Goal: Information Seeking & Learning: Compare options

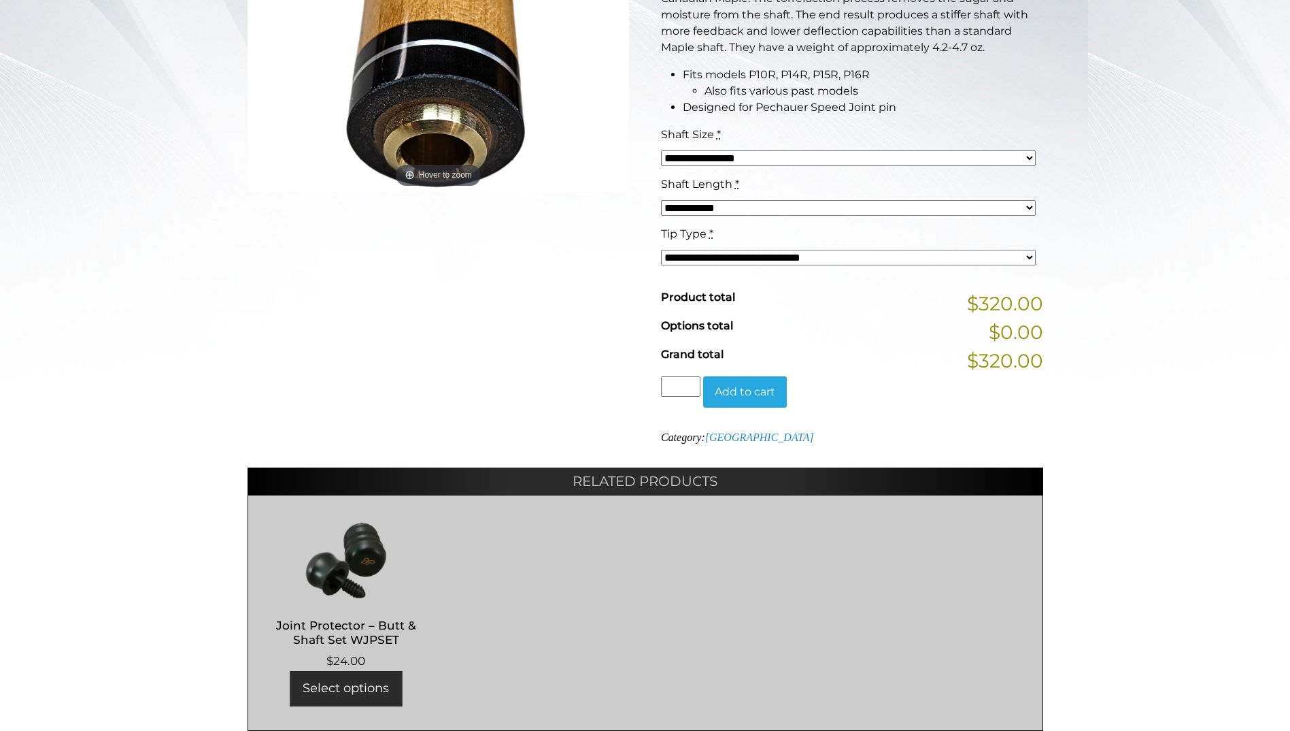
scroll to position [407, 0]
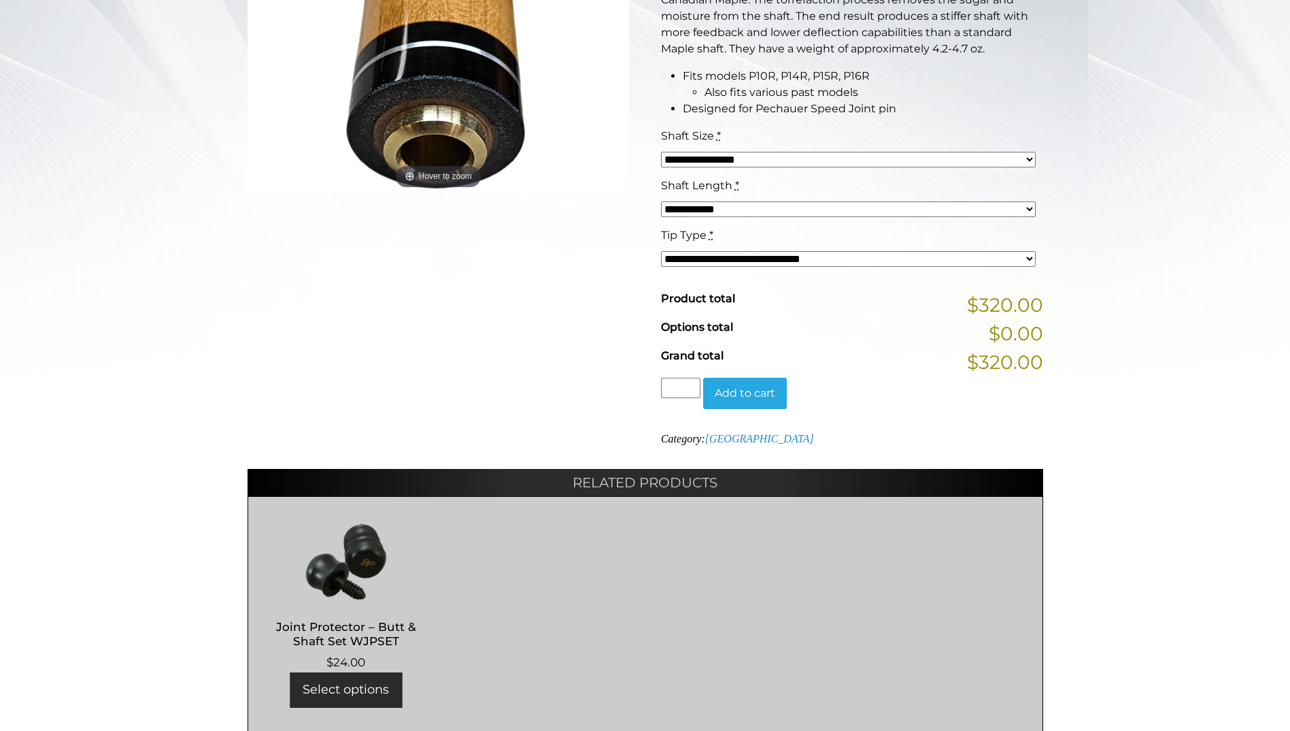
click at [1030, 262] on select "**********" at bounding box center [848, 259] width 375 height 16
click at [1121, 248] on div "**********" at bounding box center [645, 254] width 1290 height 956
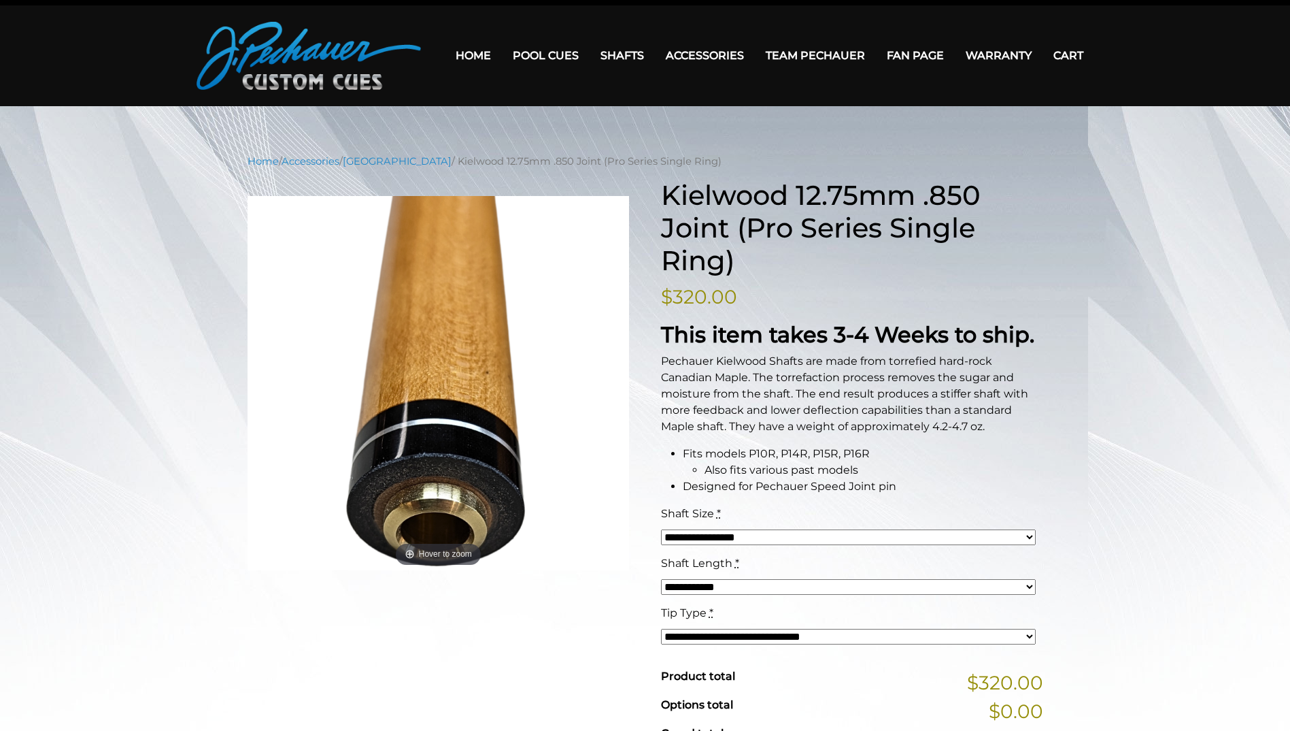
scroll to position [0, 0]
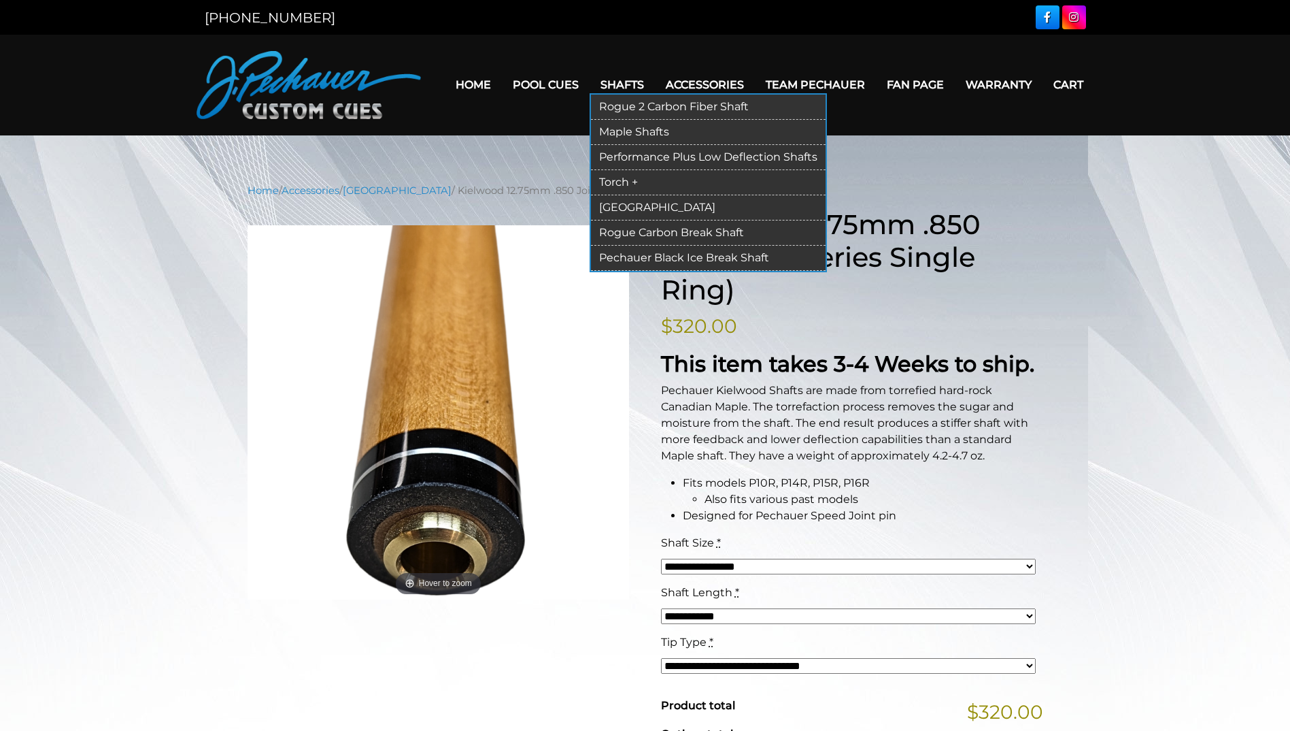
click at [622, 104] on link "Rogue 2 Carbon Fiber Shaft" at bounding box center [708, 107] width 235 height 25
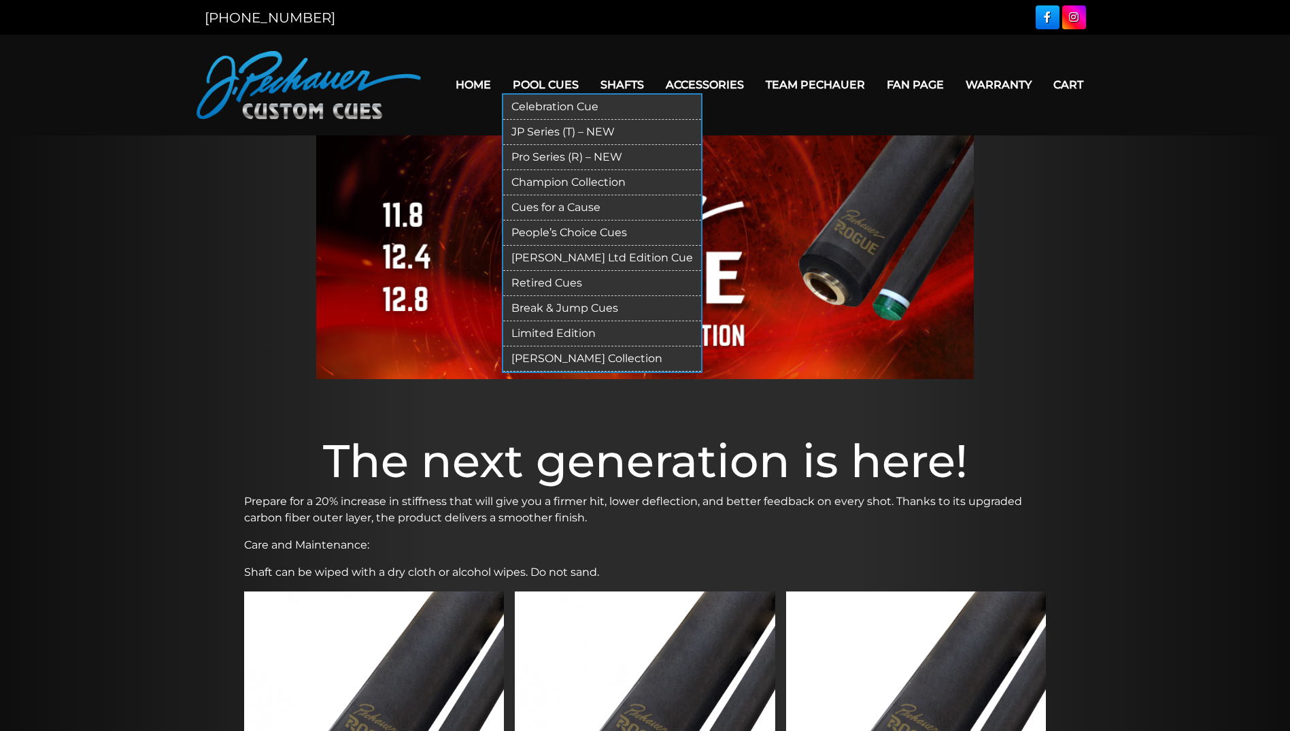
click at [548, 135] on link "JP Series (T) – NEW" at bounding box center [602, 132] width 198 height 25
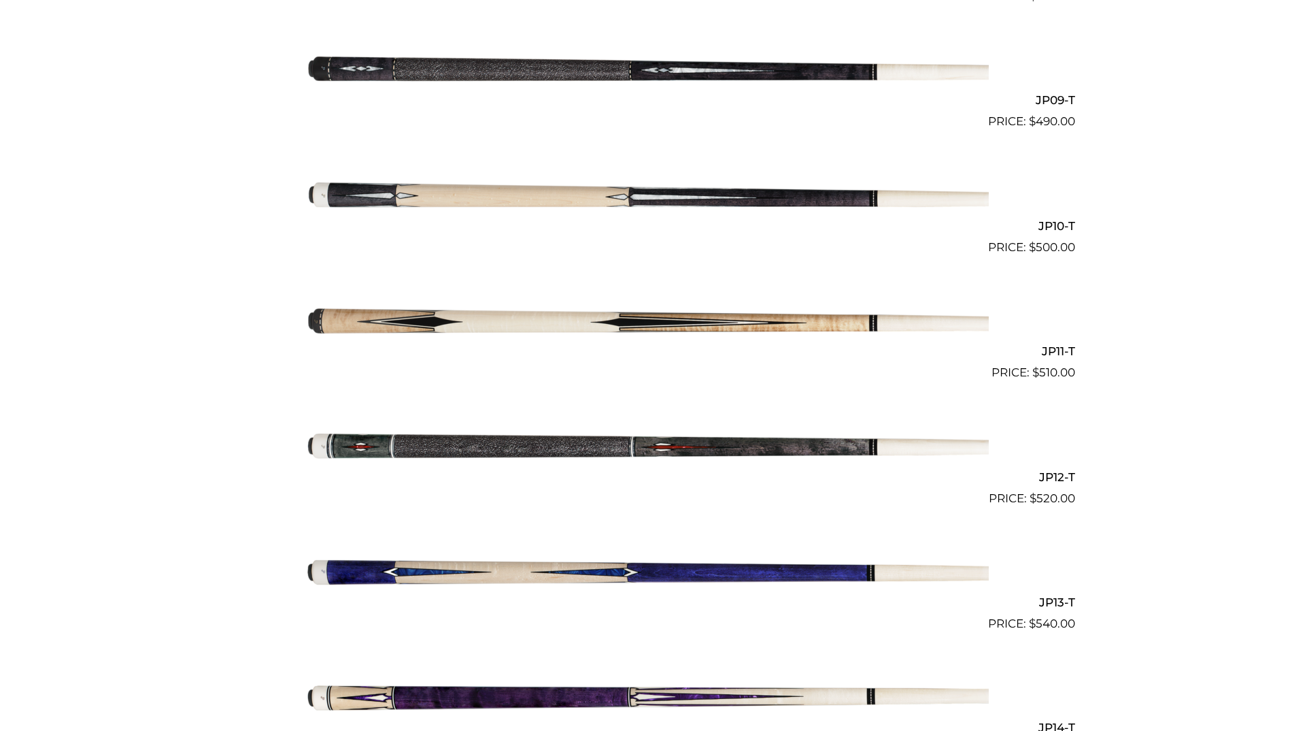
scroll to position [1431, 0]
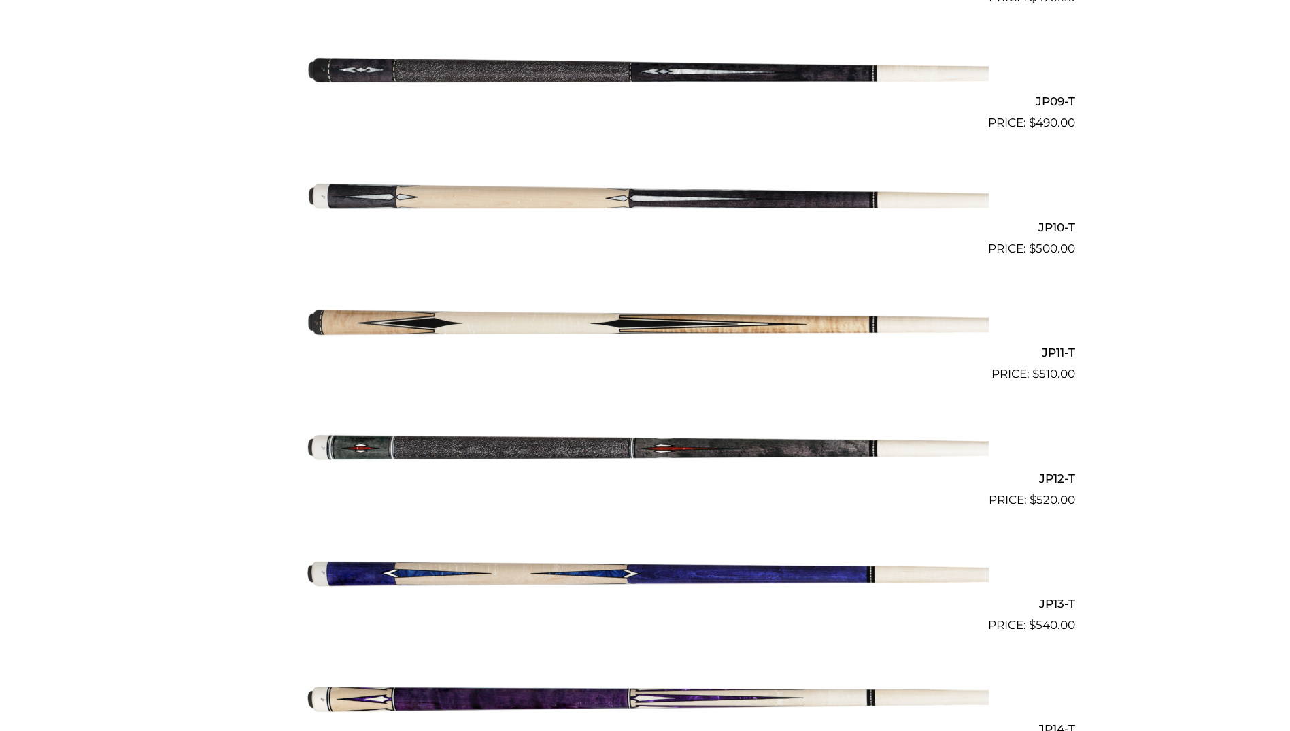
click at [600, 197] on img at bounding box center [645, 194] width 687 height 114
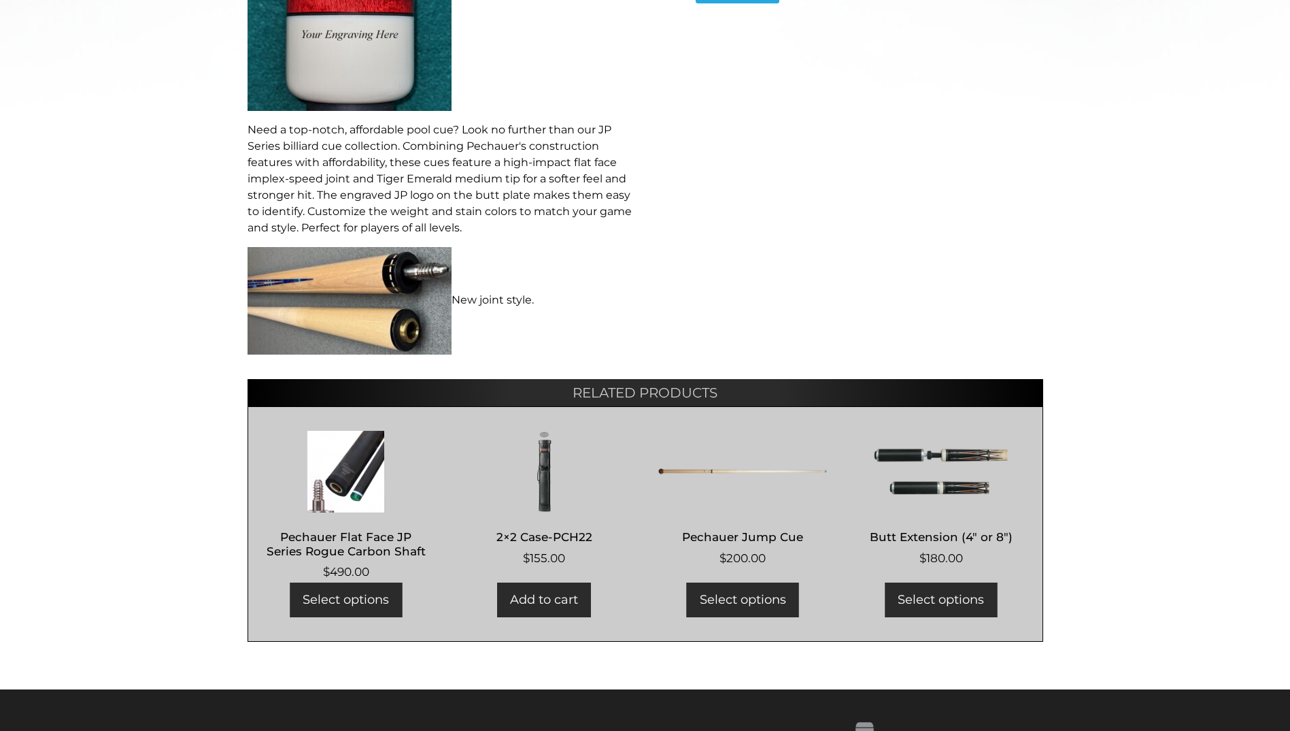
scroll to position [680, 0]
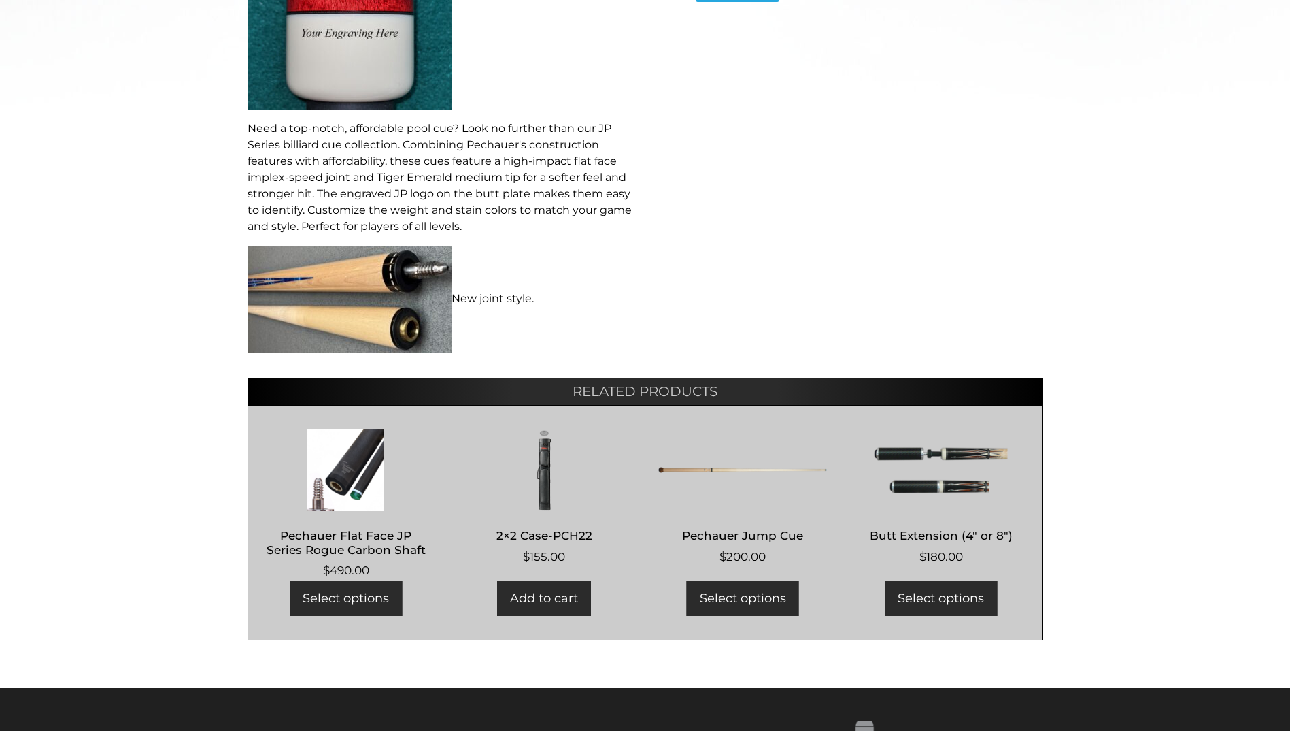
click at [340, 592] on link "Select options" at bounding box center [346, 598] width 112 height 35
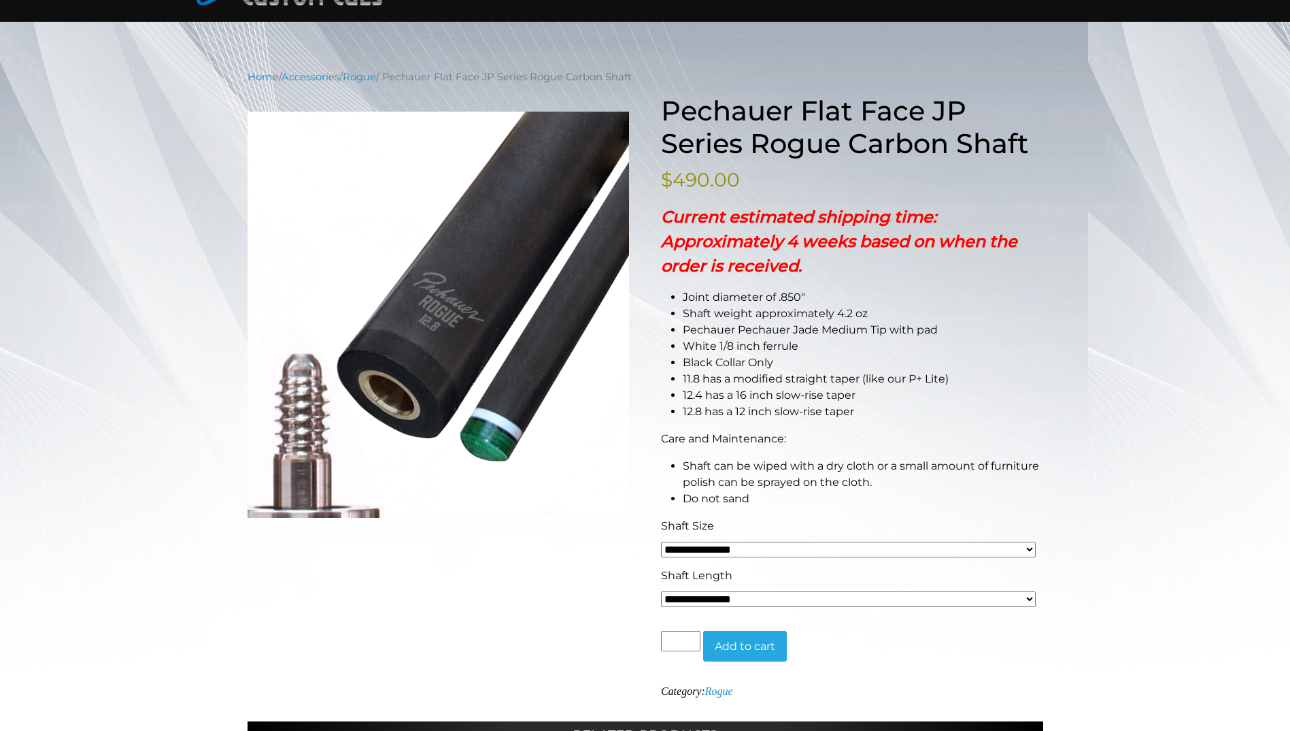
scroll to position [102, 0]
